Goal: Task Accomplishment & Management: Manage account settings

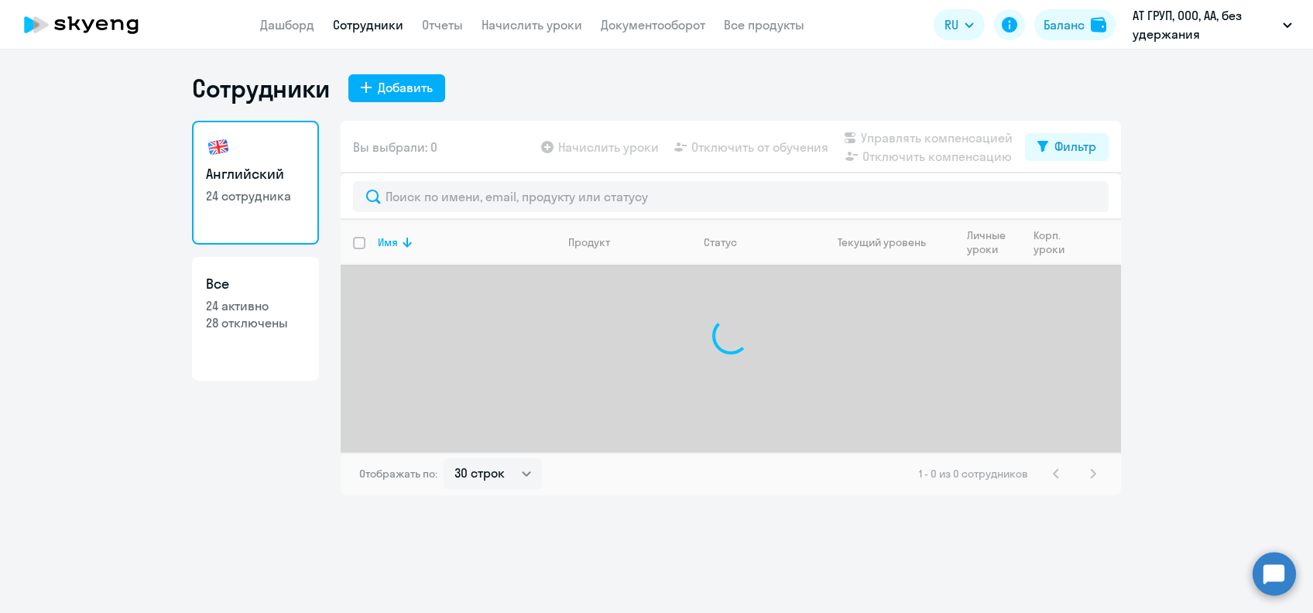
select select "30"
click at [273, 306] on p "24 активно" at bounding box center [255, 305] width 99 height 17
select select "30"
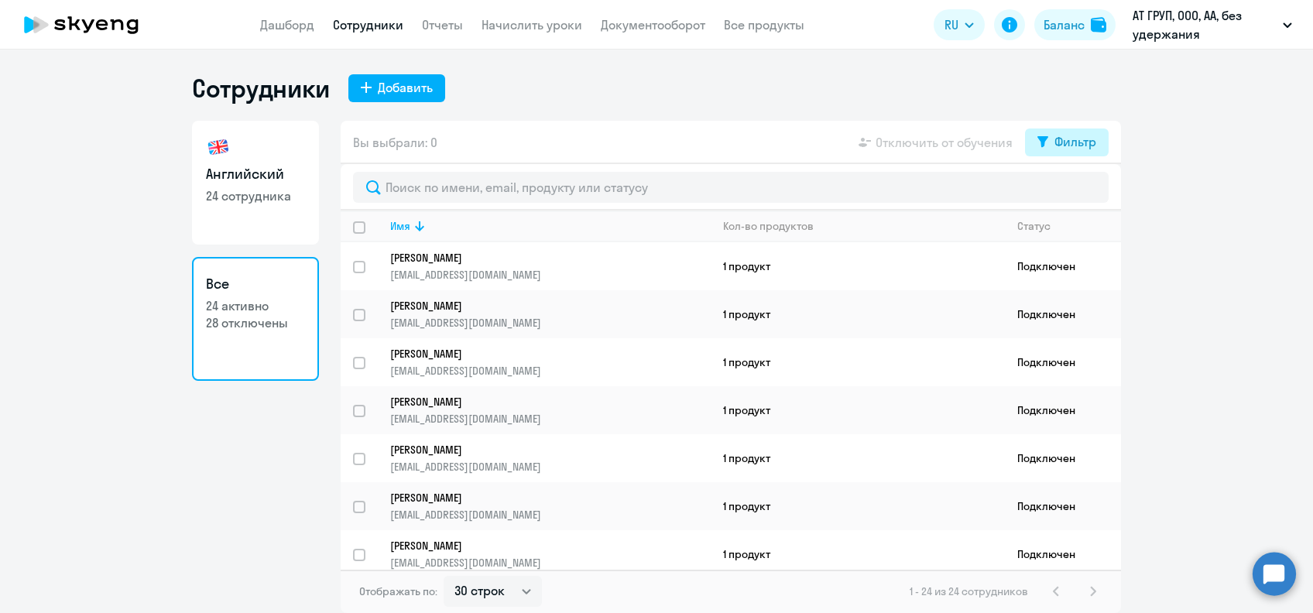
click at [1096, 143] on div "Фильтр" at bounding box center [1076, 141] width 42 height 19
click at [1080, 193] on span at bounding box center [1083, 192] width 26 height 15
click at [1070, 193] on input "checkbox" at bounding box center [1070, 192] width 1 height 1
checkbox input "true"
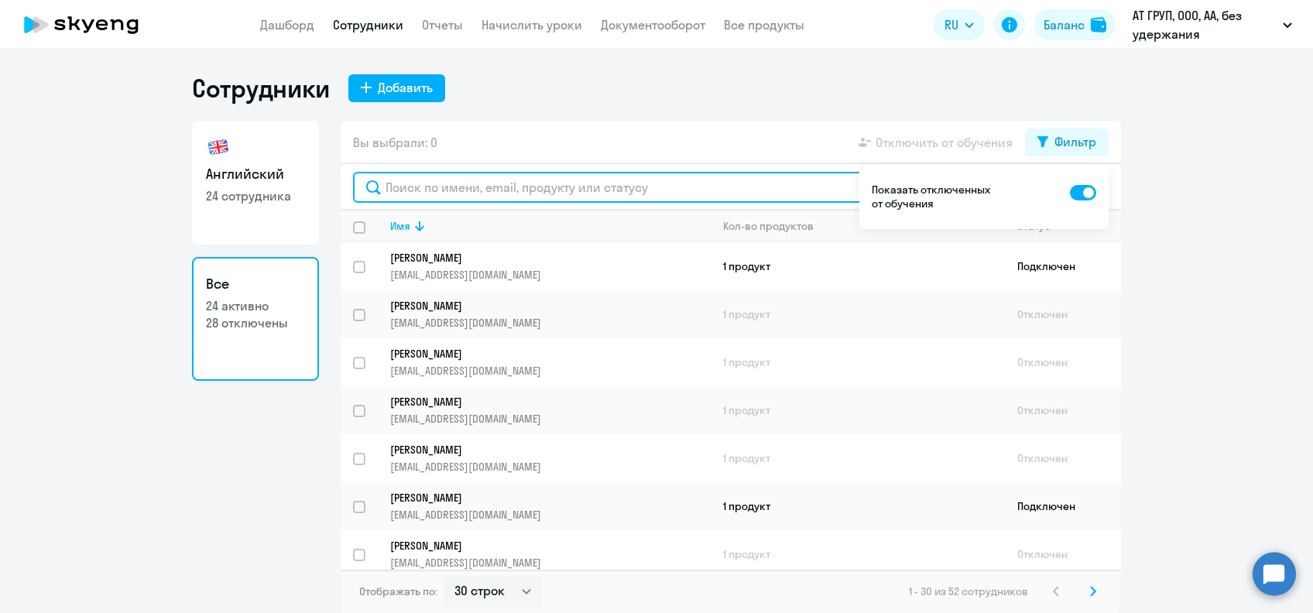
click at [762, 192] on input "text" at bounding box center [731, 187] width 756 height 31
type input "в"
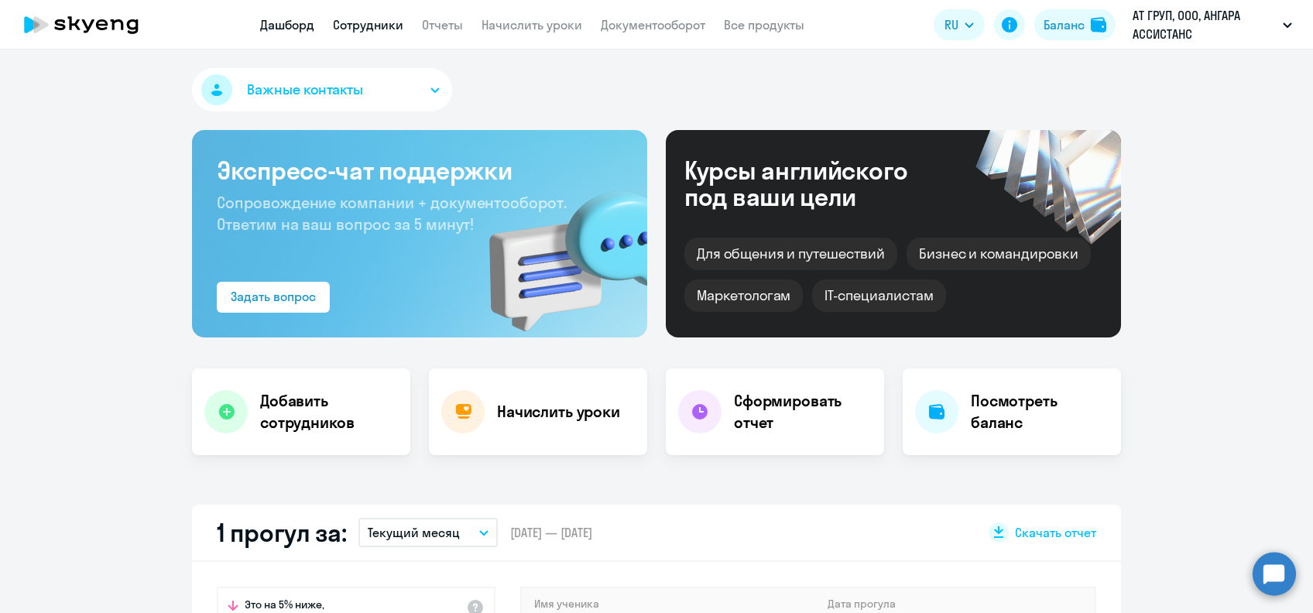
click at [386, 24] on link "Сотрудники" at bounding box center [368, 24] width 70 height 15
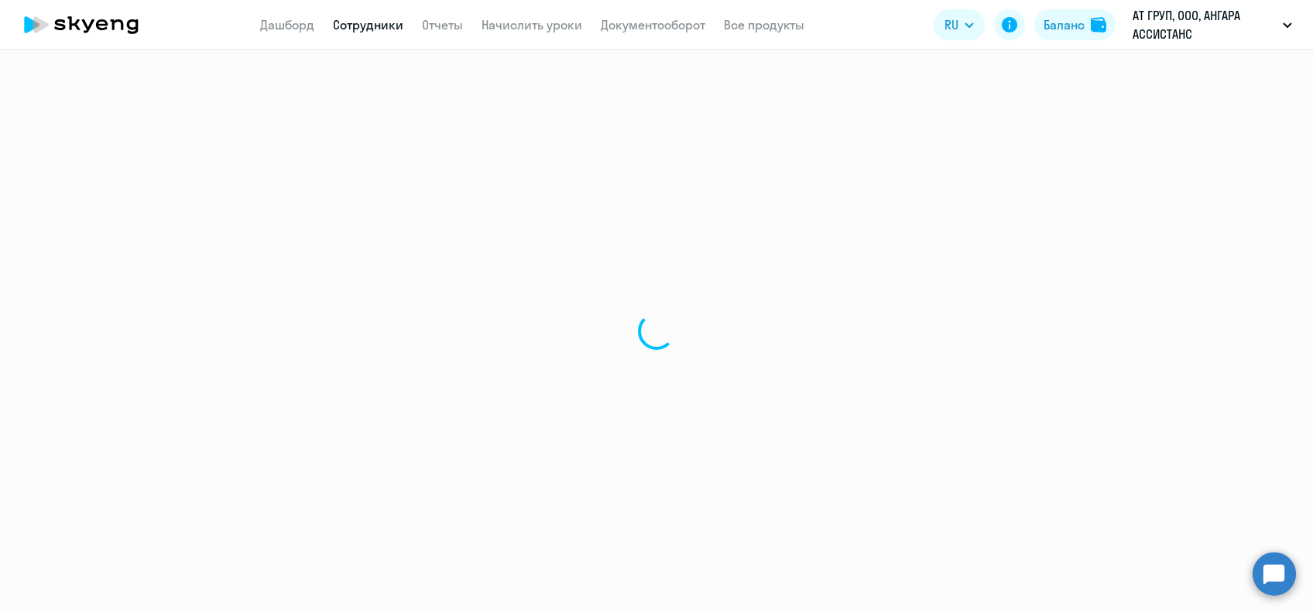
select select "30"
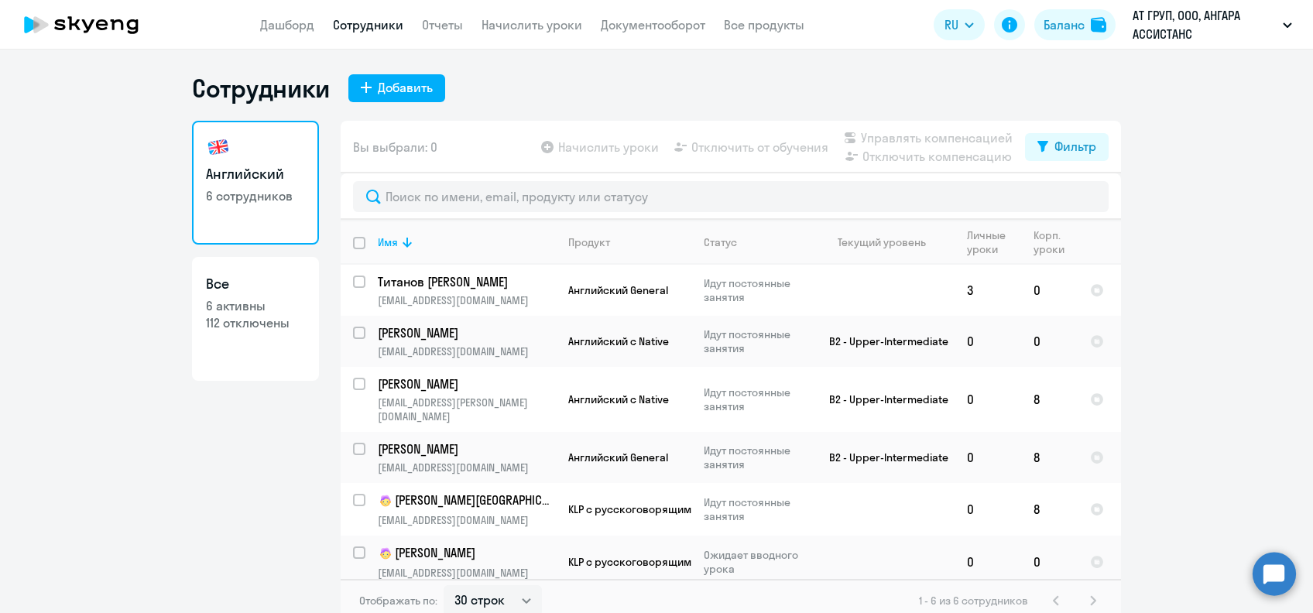
click at [206, 328] on p "112 отключены" at bounding box center [255, 322] width 99 height 17
select select "30"
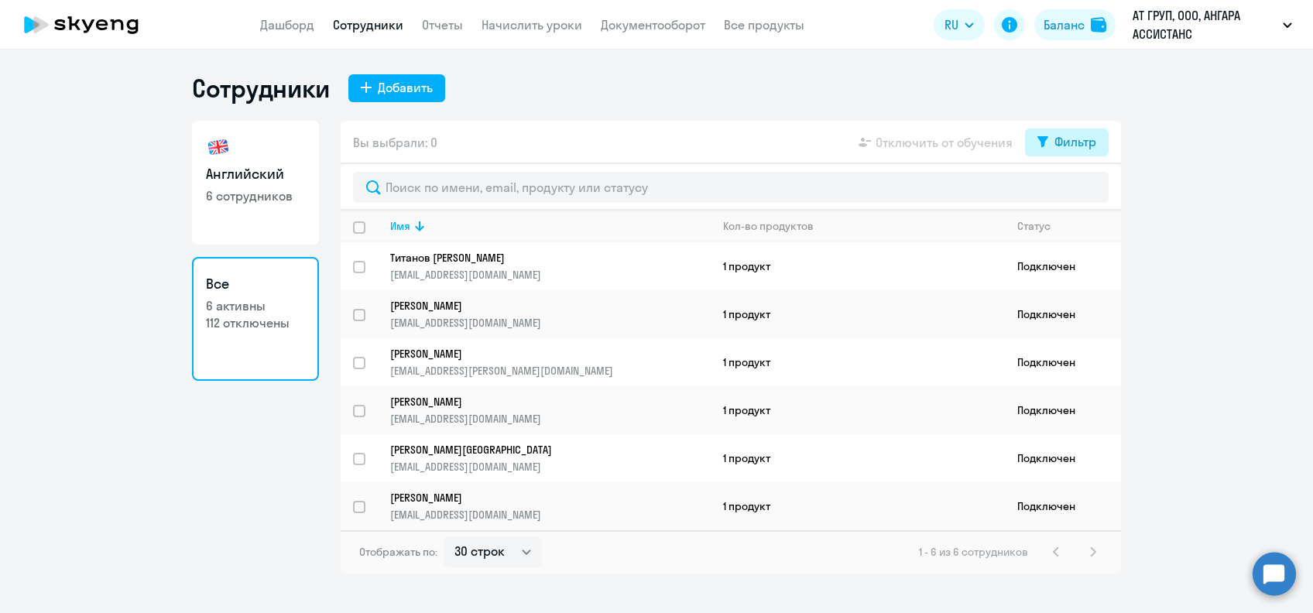
click at [1057, 146] on div "Фильтр" at bounding box center [1076, 141] width 42 height 19
click at [1080, 191] on span at bounding box center [1083, 192] width 26 height 15
click at [1070, 192] on input "checkbox" at bounding box center [1070, 192] width 1 height 1
checkbox input "true"
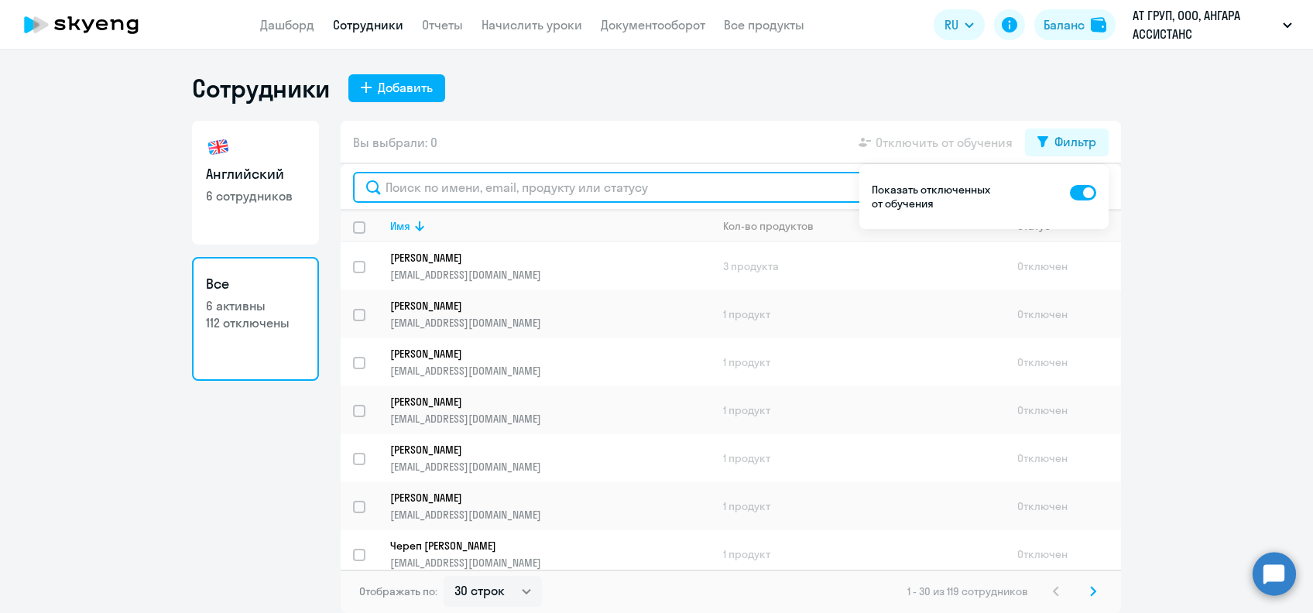
click at [768, 195] on input "text" at bounding box center [731, 187] width 756 height 31
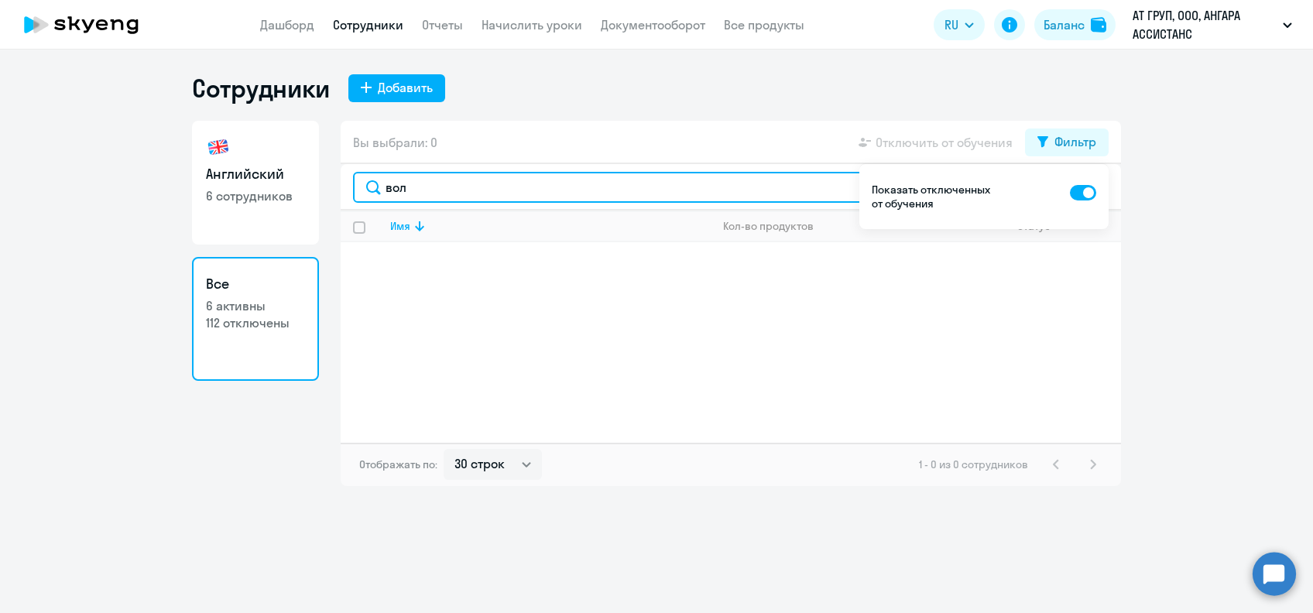
type input "вол"
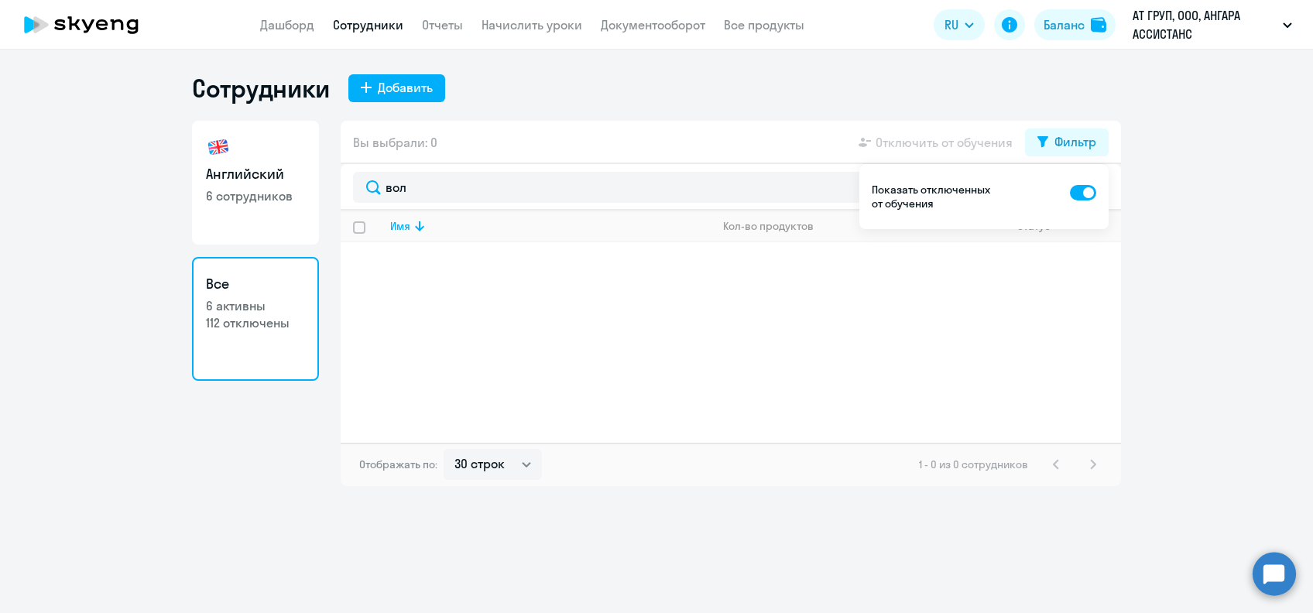
click at [788, 79] on div "Сотрудники Добавить" at bounding box center [656, 88] width 929 height 31
click at [979, 88] on div "Сотрудники Добавить" at bounding box center [656, 88] width 929 height 31
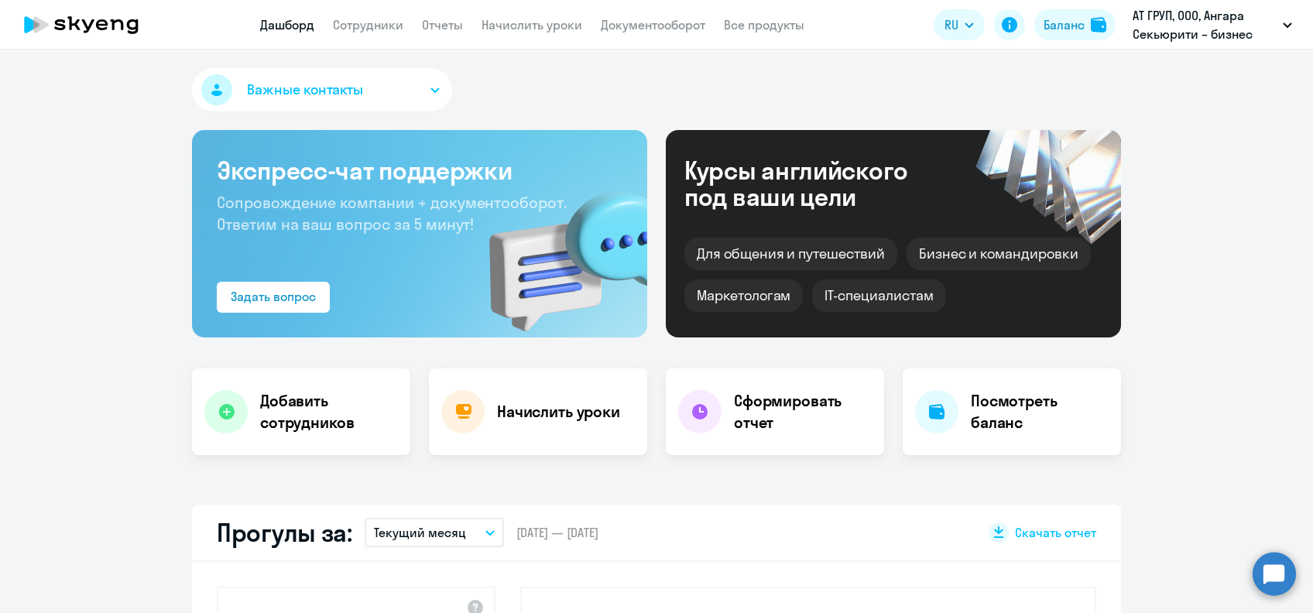
select select "30"
click at [403, 20] on nav "Дашборд Сотрудники Отчеты Начислить уроки Документооборот Все продукты" at bounding box center [532, 24] width 544 height 19
click at [397, 28] on link "Сотрудники" at bounding box center [368, 24] width 70 height 15
select select "30"
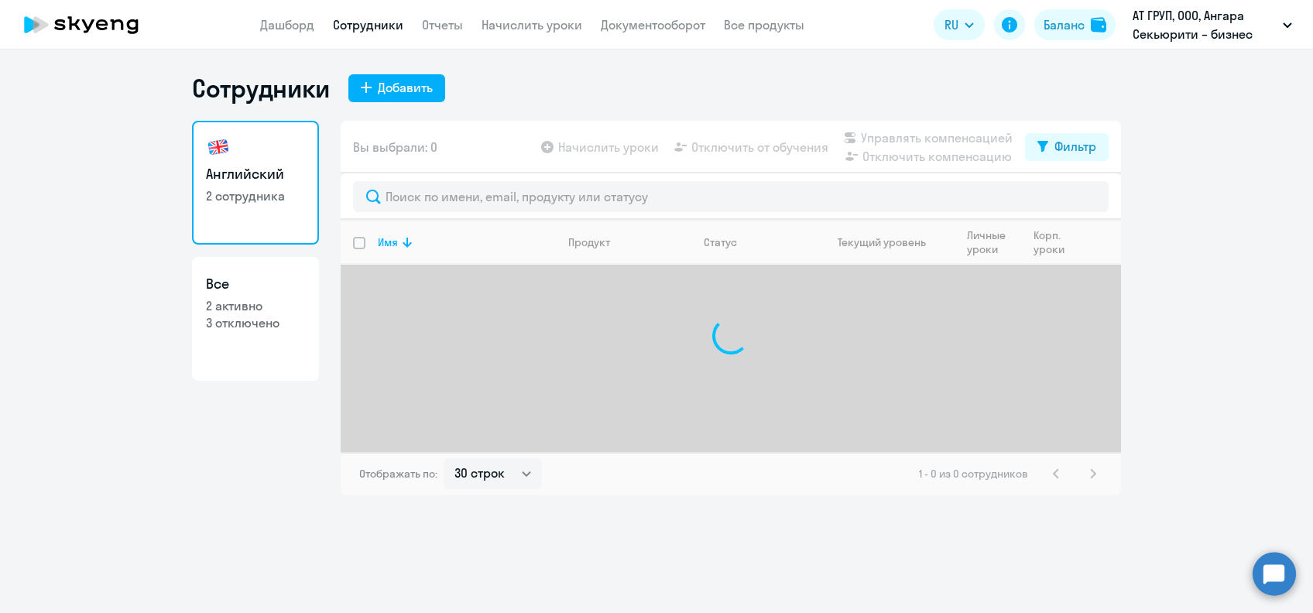
click at [297, 288] on h3 "Все" at bounding box center [255, 284] width 99 height 20
select select "30"
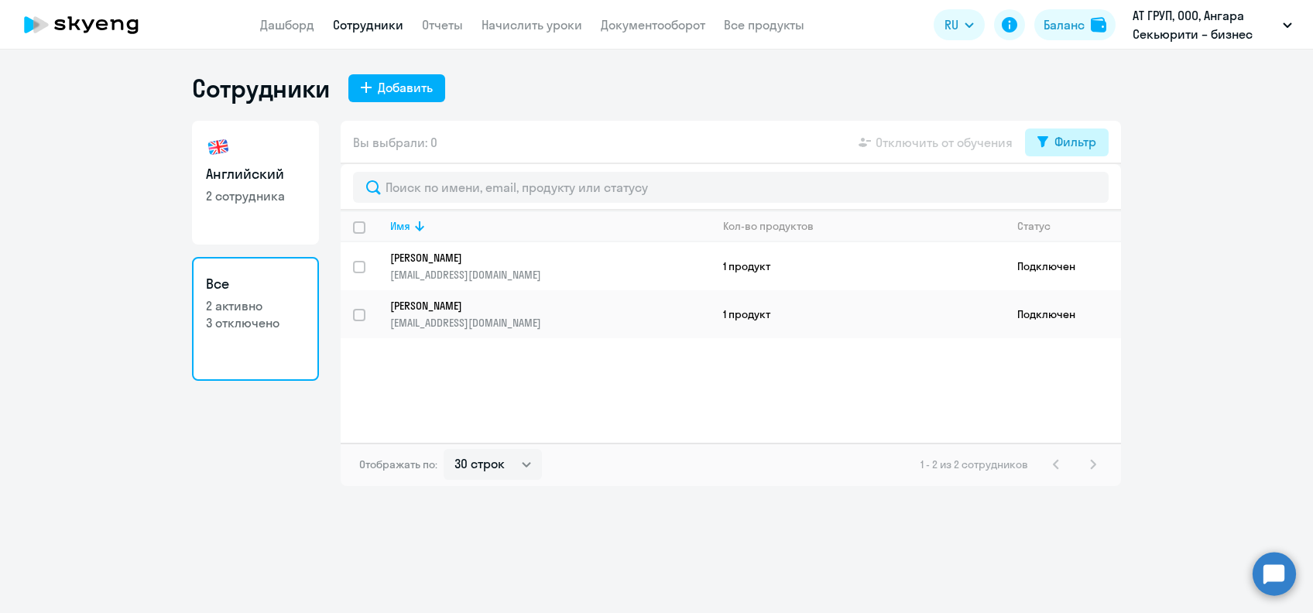
click at [1055, 142] on div "Фильтр" at bounding box center [1076, 141] width 42 height 19
click at [1090, 189] on span at bounding box center [1083, 192] width 26 height 15
click at [1070, 192] on input "checkbox" at bounding box center [1070, 192] width 1 height 1
checkbox input "true"
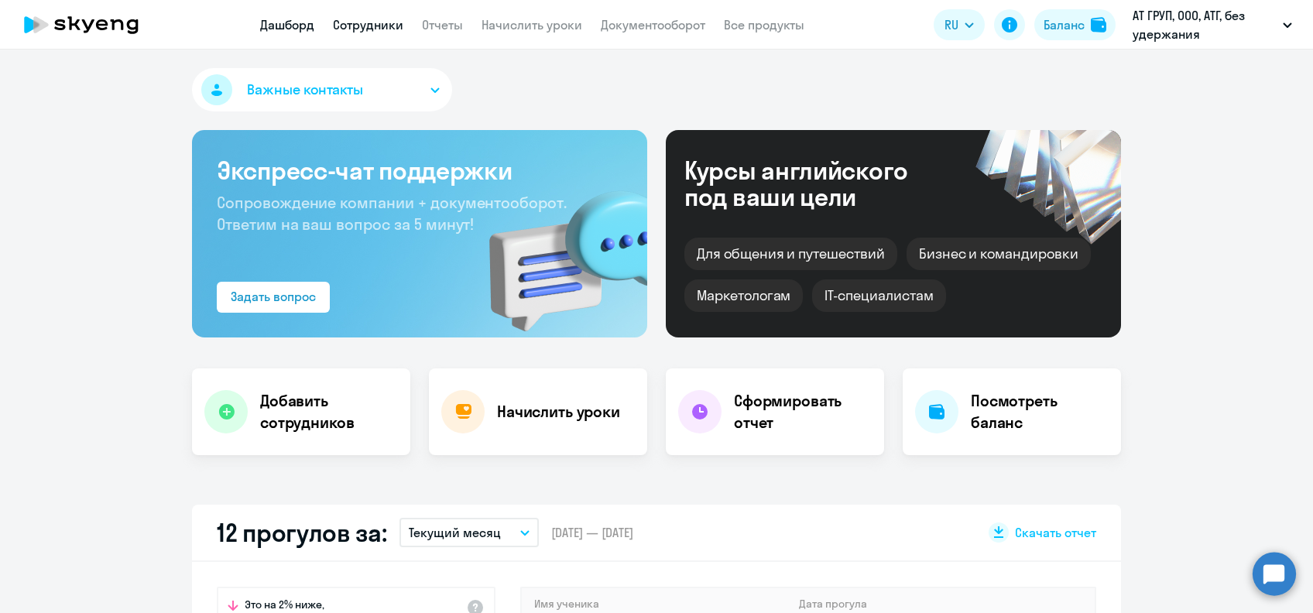
click at [394, 22] on link "Сотрудники" at bounding box center [368, 24] width 70 height 15
select select "30"
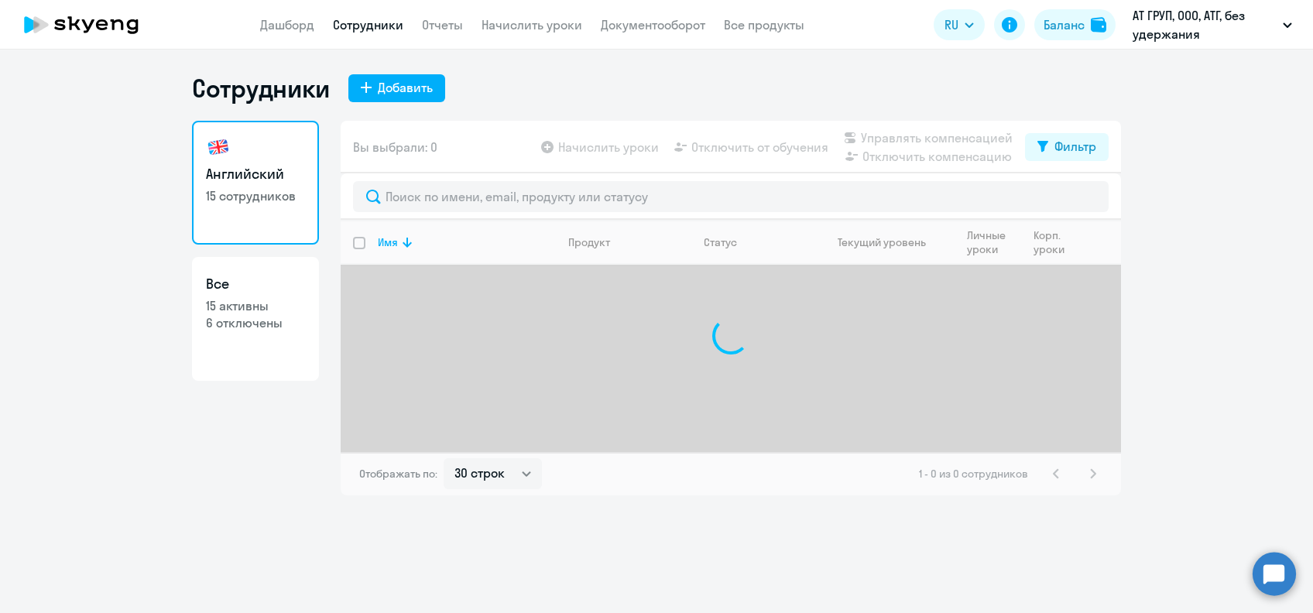
click at [273, 299] on p "15 активны" at bounding box center [255, 305] width 99 height 17
select select "30"
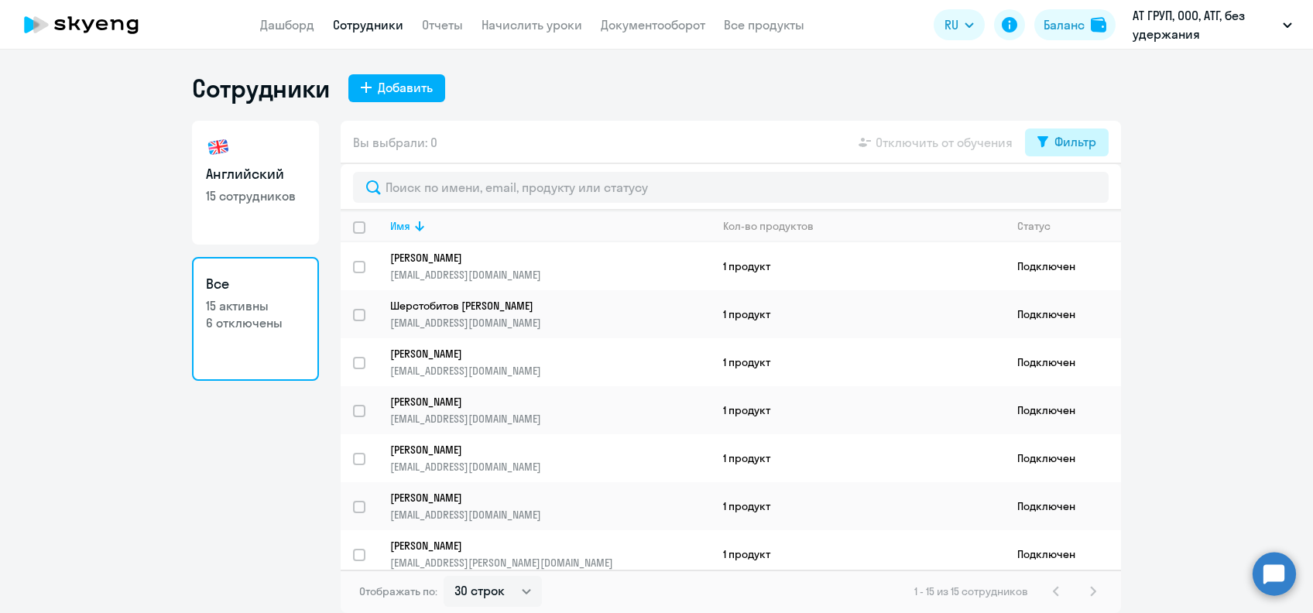
click at [1050, 143] on button "Фильтр" at bounding box center [1067, 143] width 84 height 28
click at [1086, 191] on span at bounding box center [1083, 192] width 26 height 15
click at [1070, 192] on input "checkbox" at bounding box center [1070, 192] width 1 height 1
checkbox input "true"
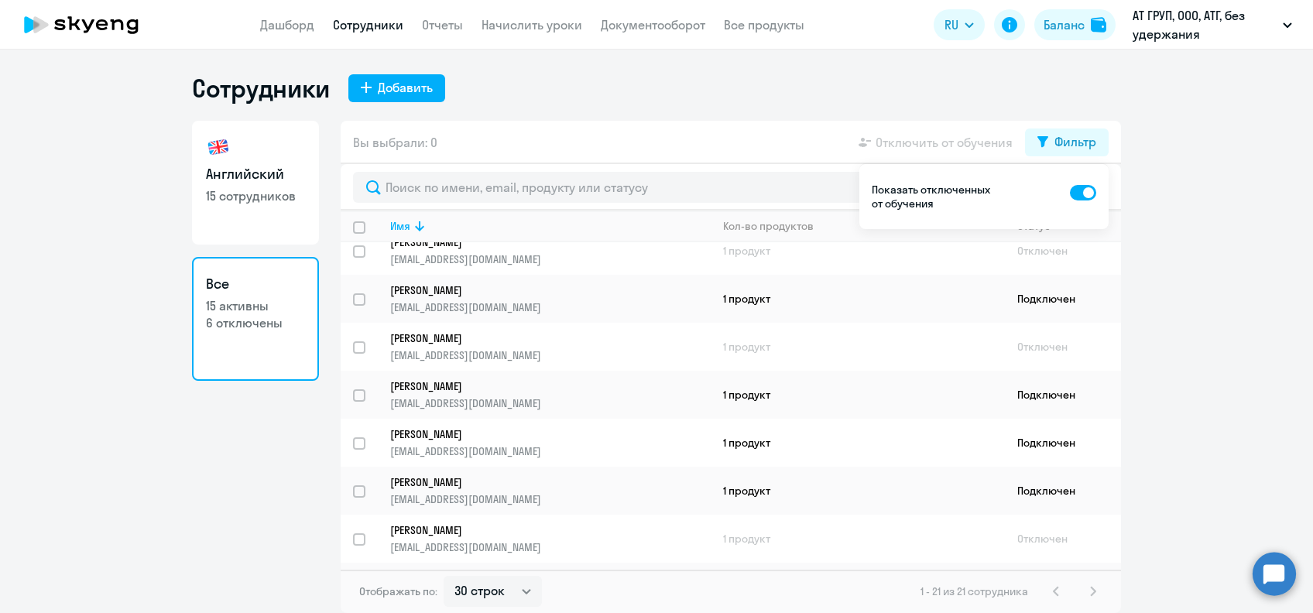
scroll to position [516, 0]
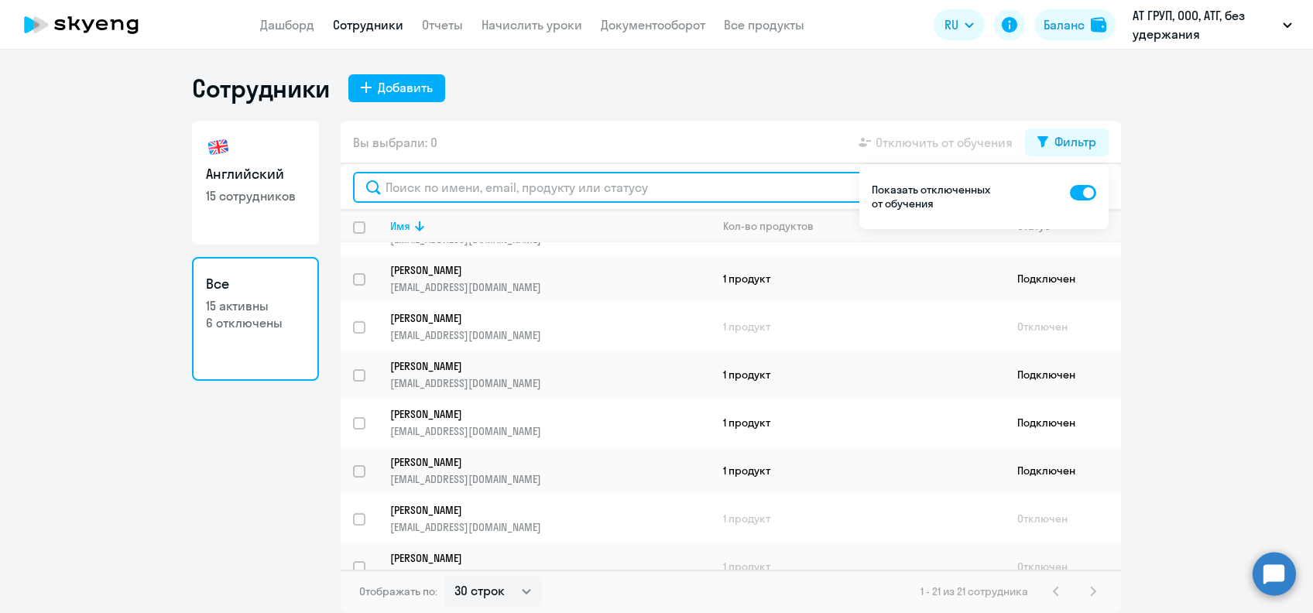
click at [698, 193] on input "text" at bounding box center [731, 187] width 756 height 31
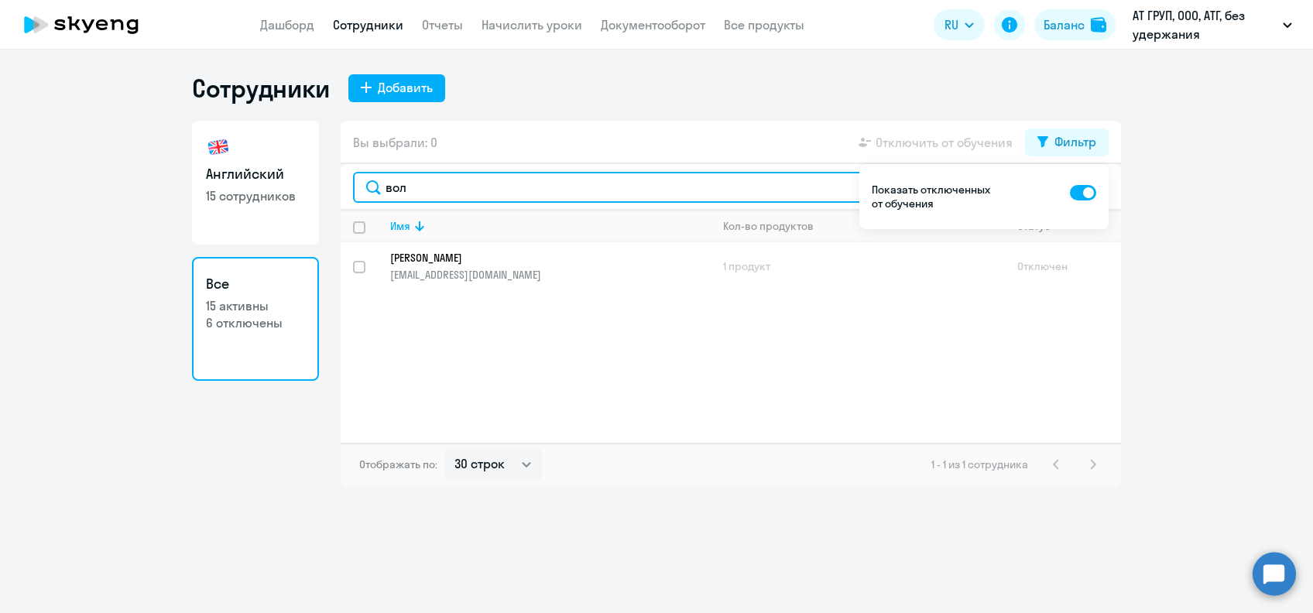
type input "вол"
